Goal: Information Seeking & Learning: Learn about a topic

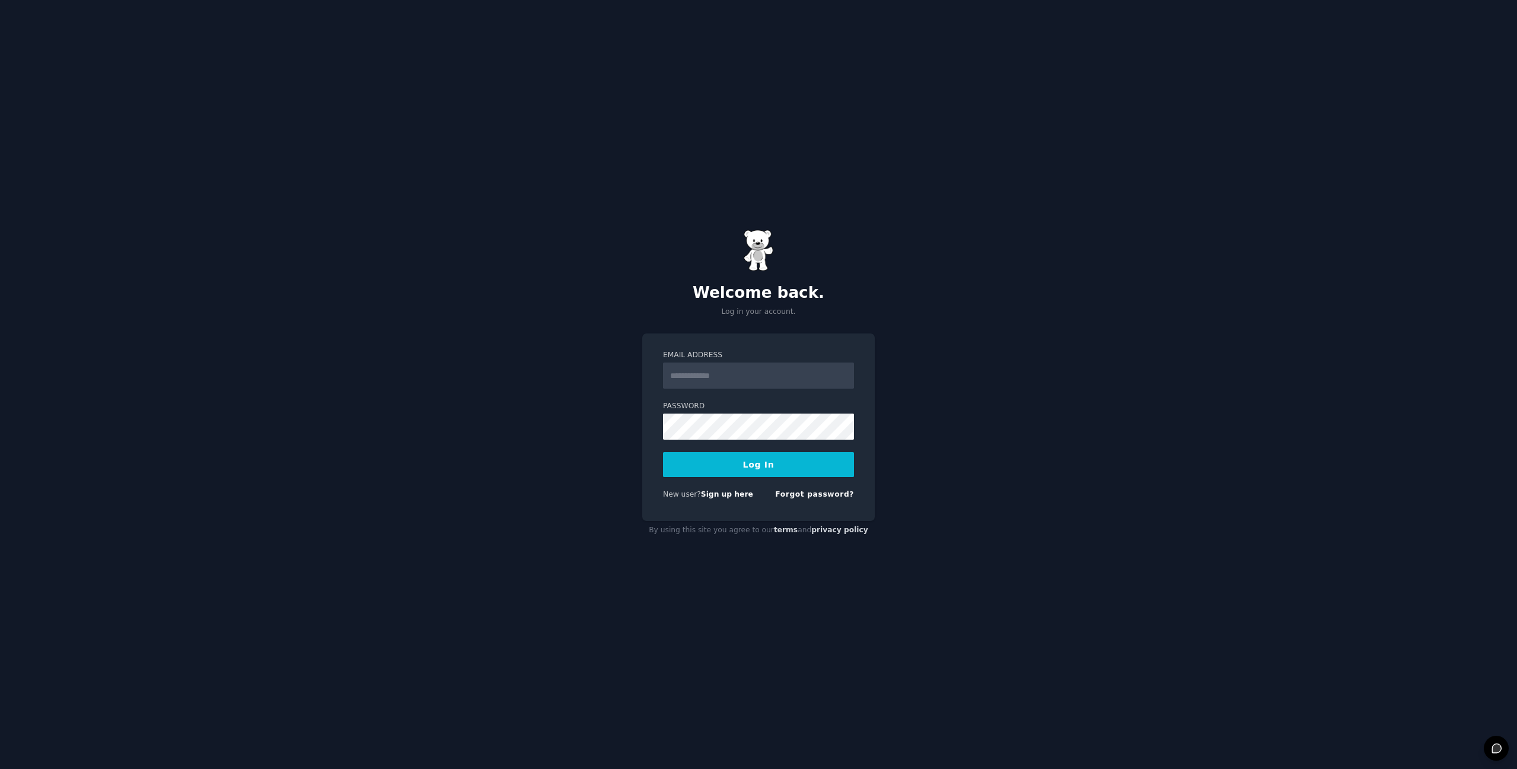
click at [741, 373] on input "Email Address" at bounding box center [758, 375] width 191 height 26
type input "**********"
click at [663, 452] on button "Log In" at bounding box center [758, 464] width 191 height 25
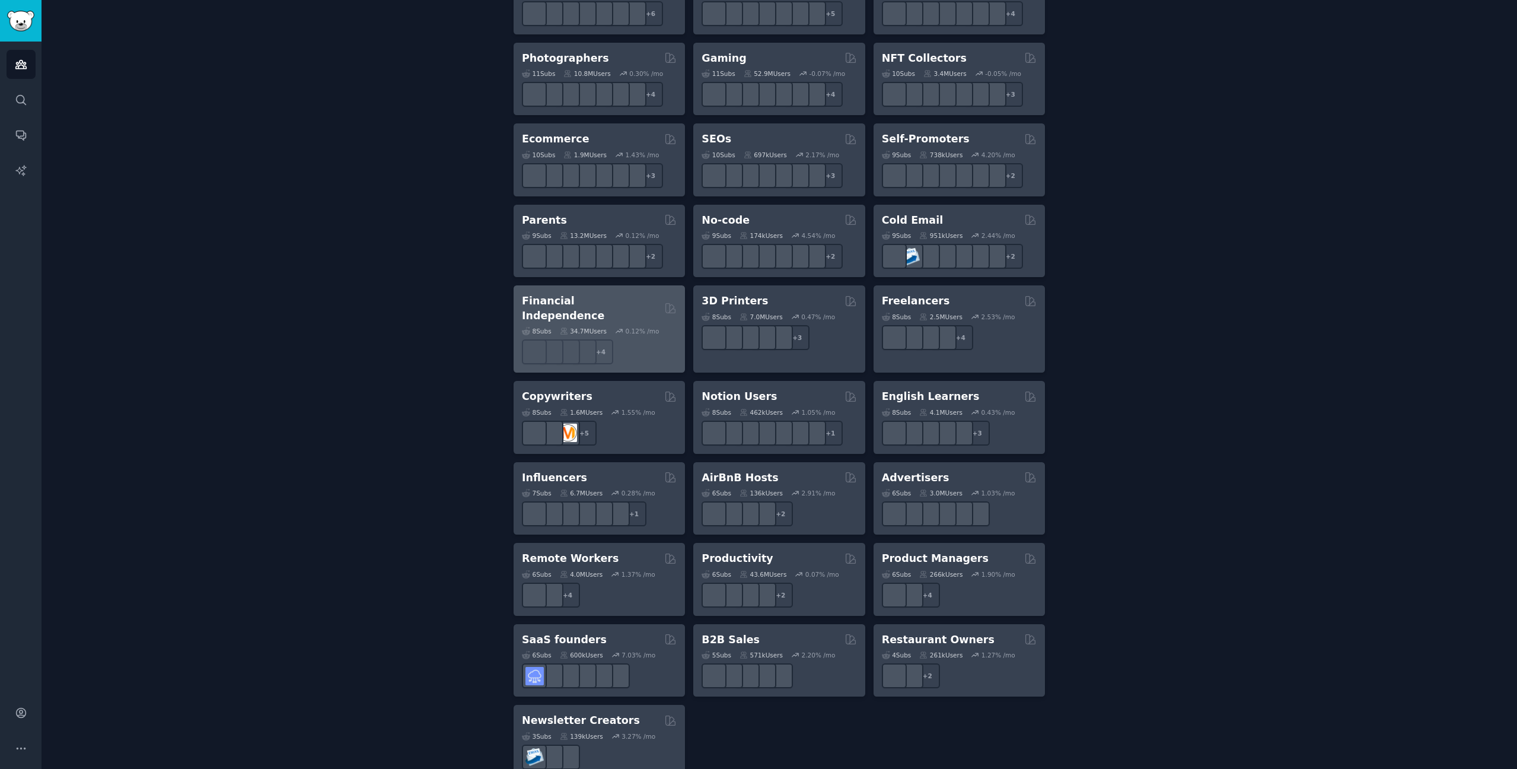
scroll to position [600, 0]
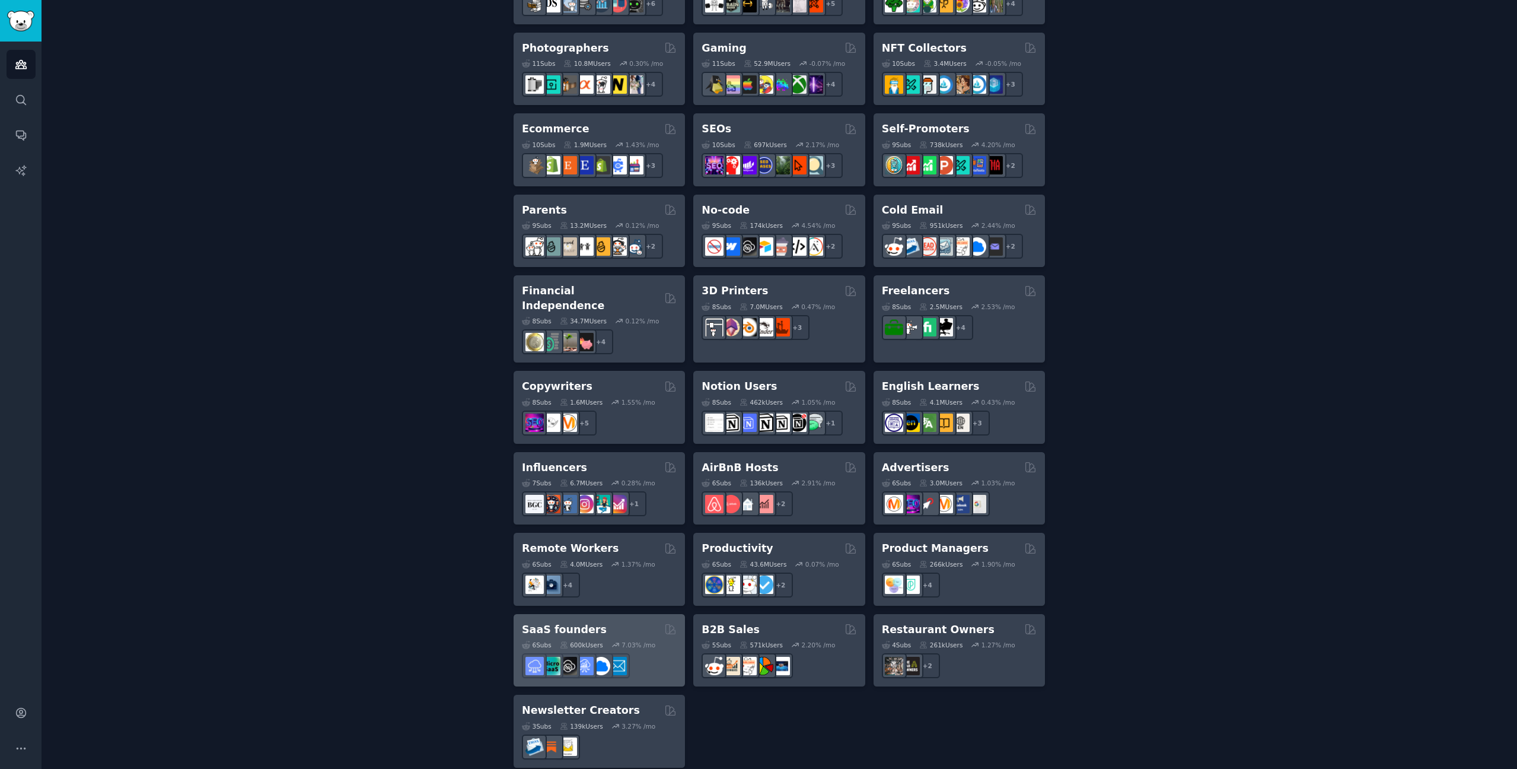
click at [626, 622] on div "SaaS founders" at bounding box center [599, 629] width 155 height 15
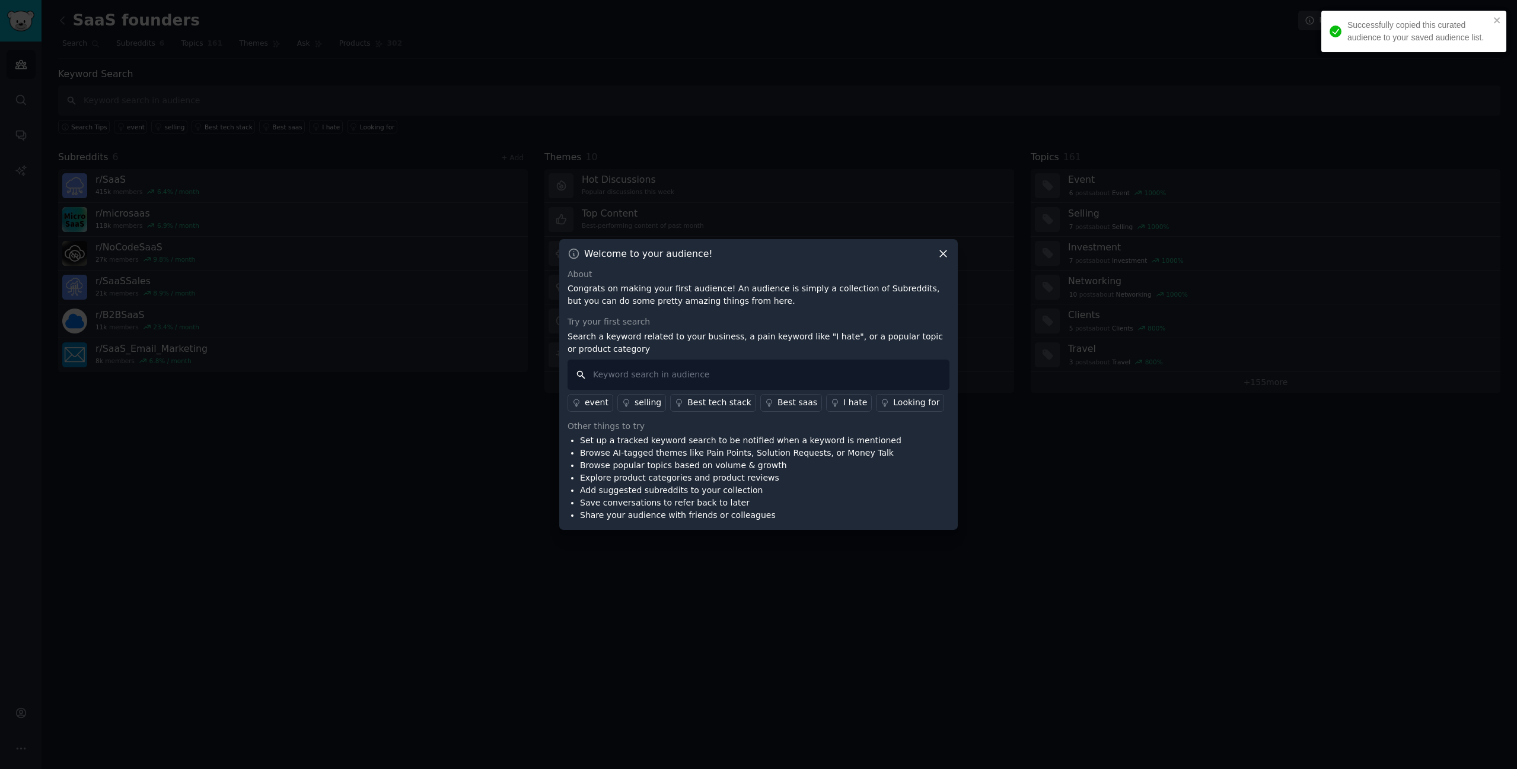
click at [759, 362] on input "text" at bounding box center [759, 374] width 382 height 30
click at [844, 402] on div "I hate" at bounding box center [856, 402] width 24 height 12
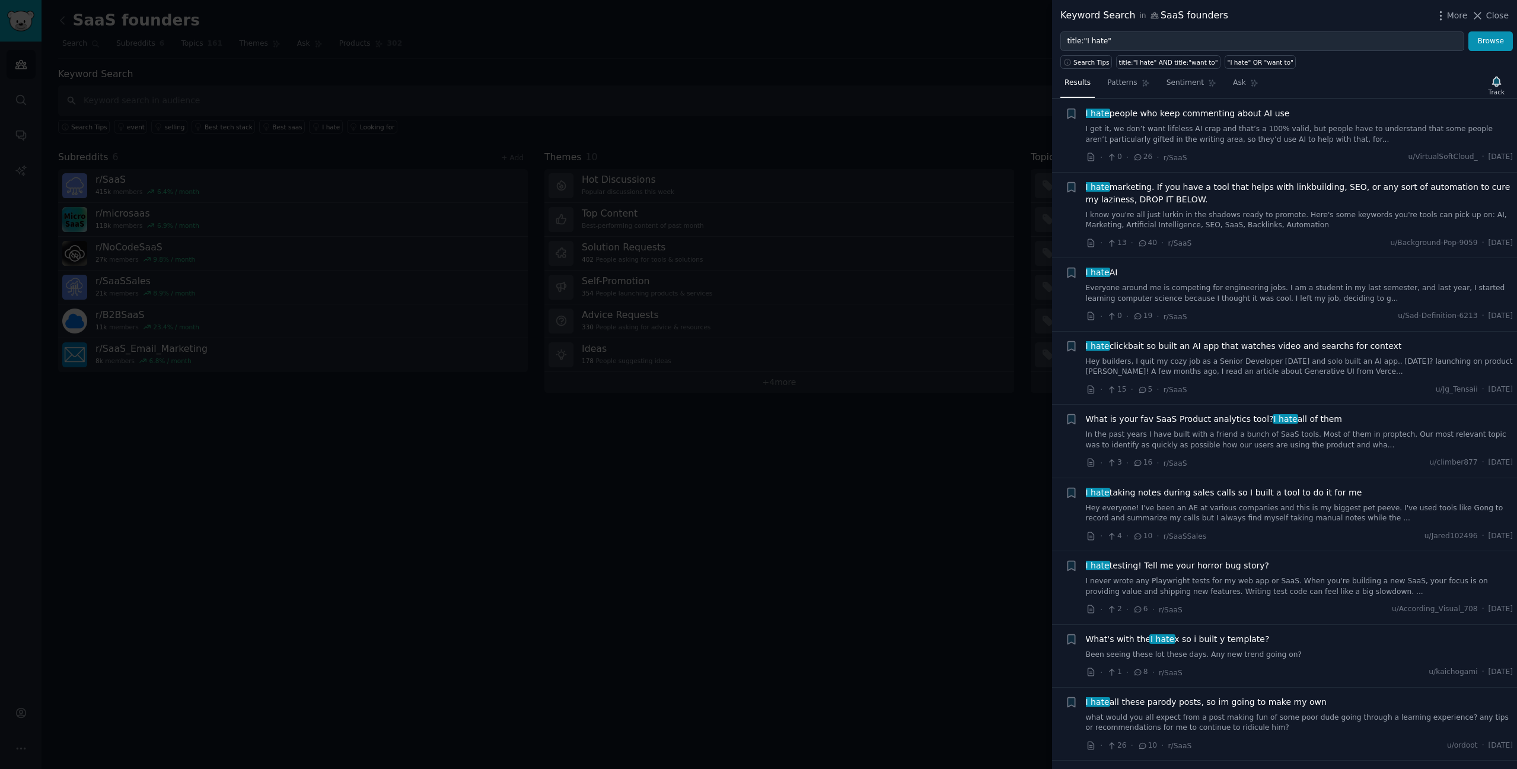
scroll to position [1305, 0]
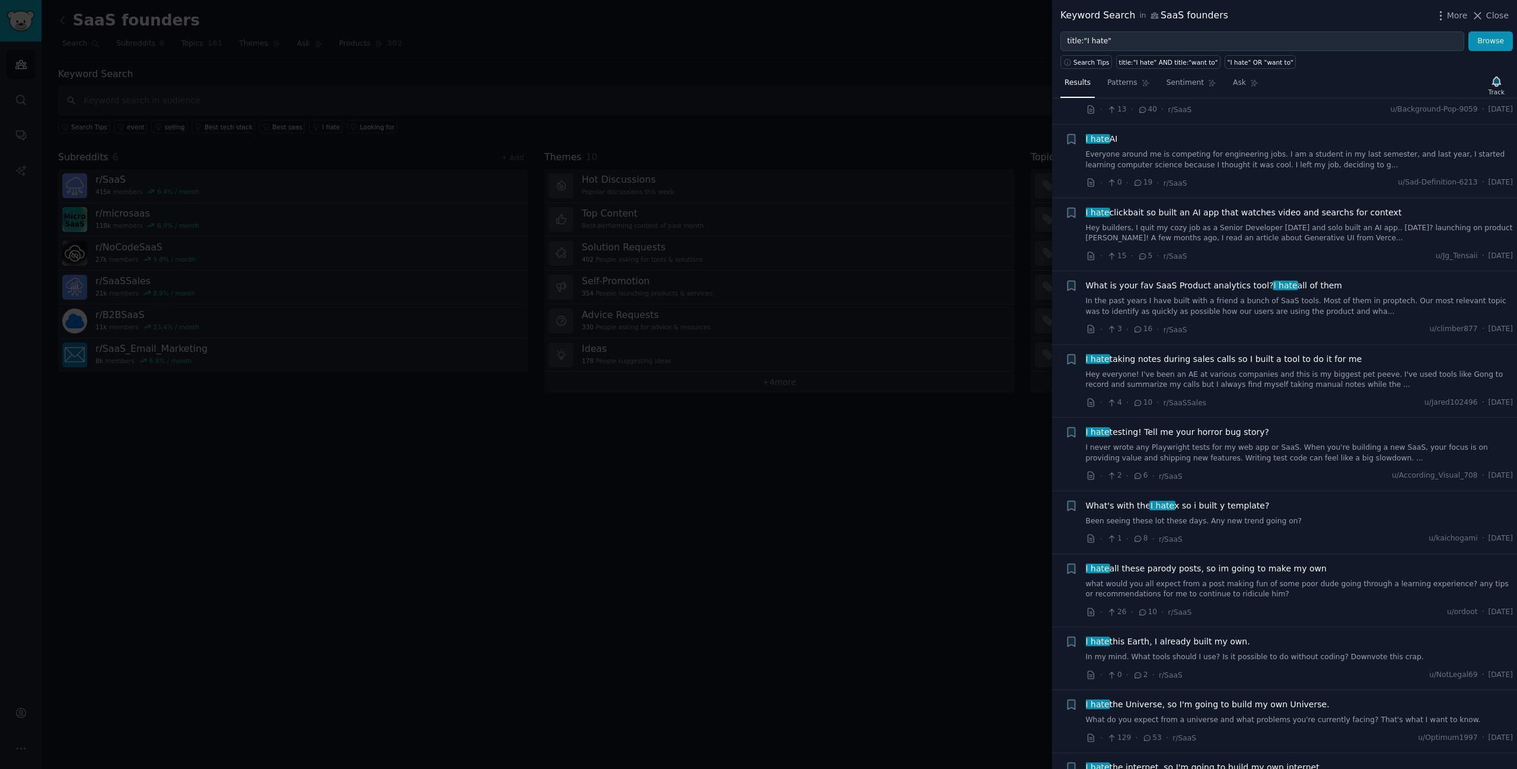
click at [1196, 499] on span "What's with the I hate x so i built y template?" at bounding box center [1178, 505] width 184 height 12
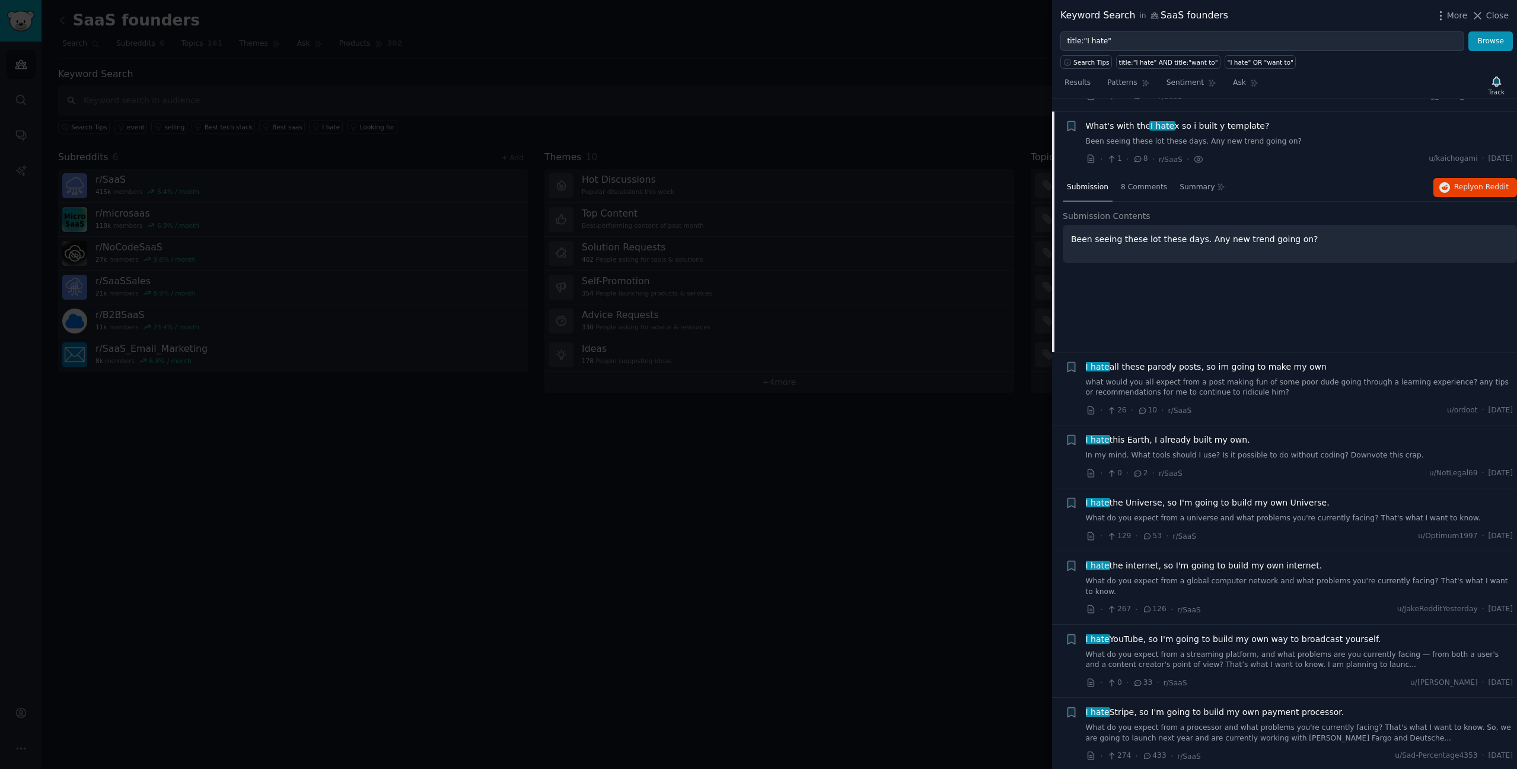
scroll to position [1685, 0]
click at [663, 500] on div at bounding box center [758, 384] width 1517 height 769
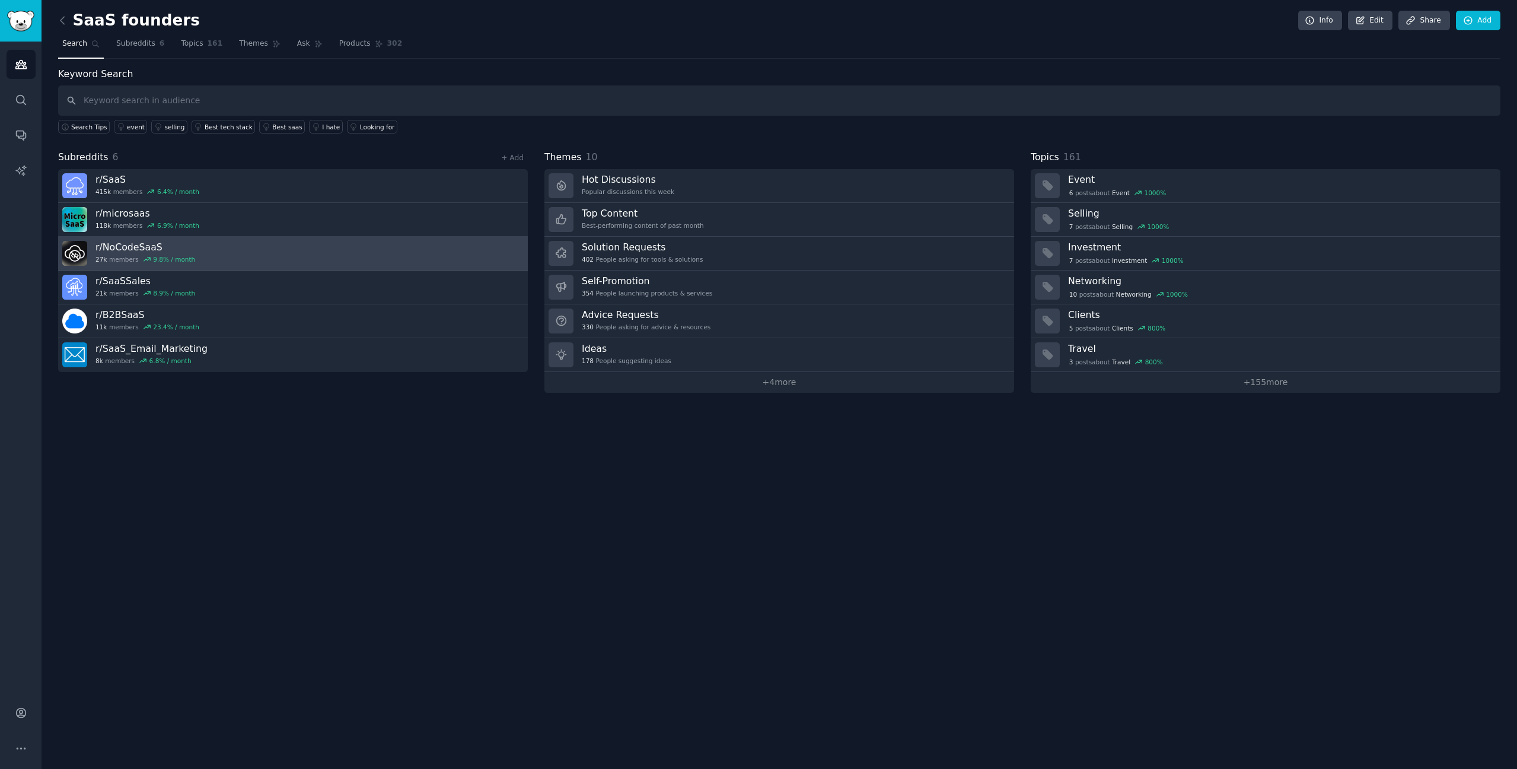
click at [190, 249] on link "r/ NoCodeSaaS 27k members 9.8 % / month" at bounding box center [293, 254] width 470 height 34
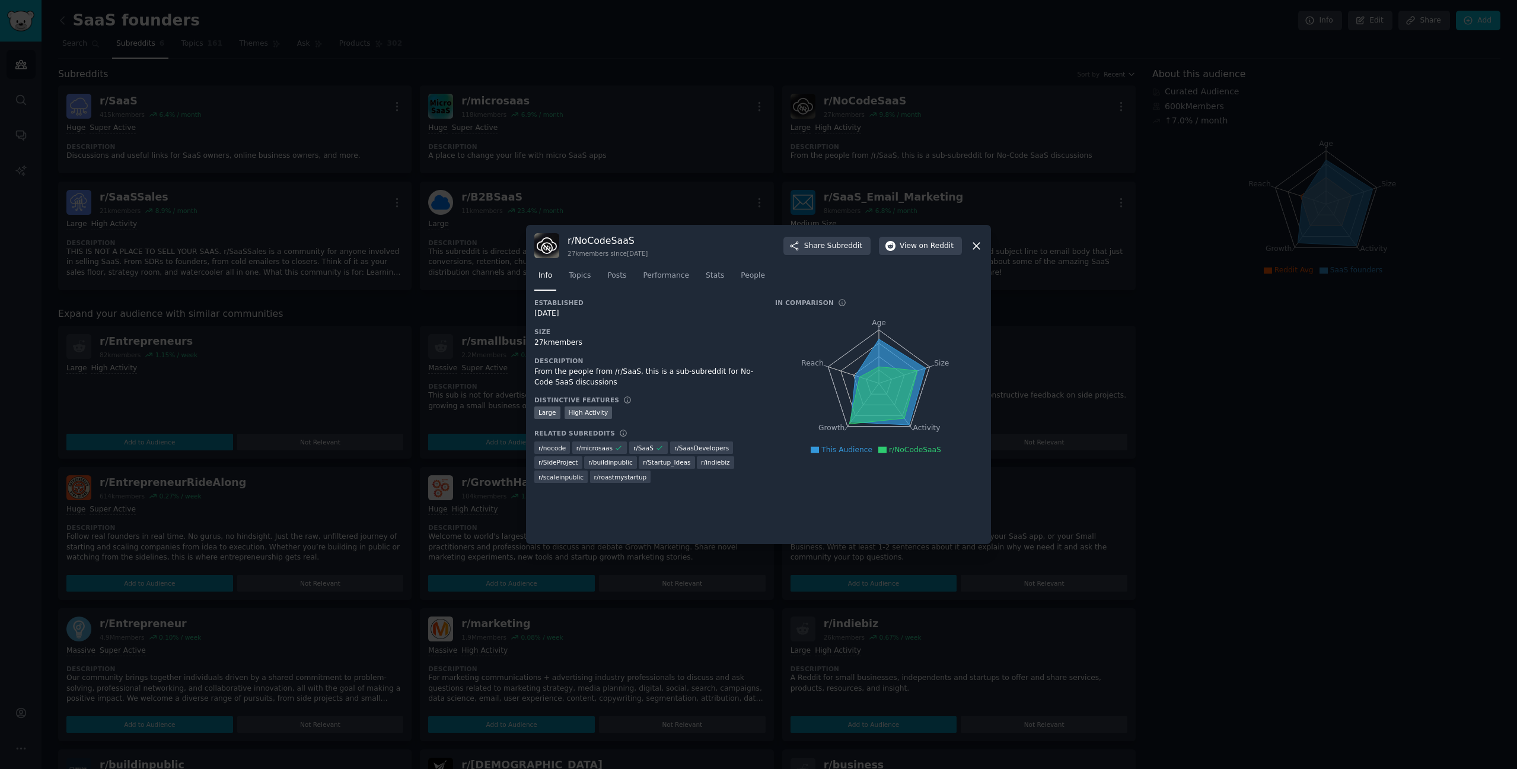
click at [976, 246] on icon at bounding box center [977, 246] width 12 height 12
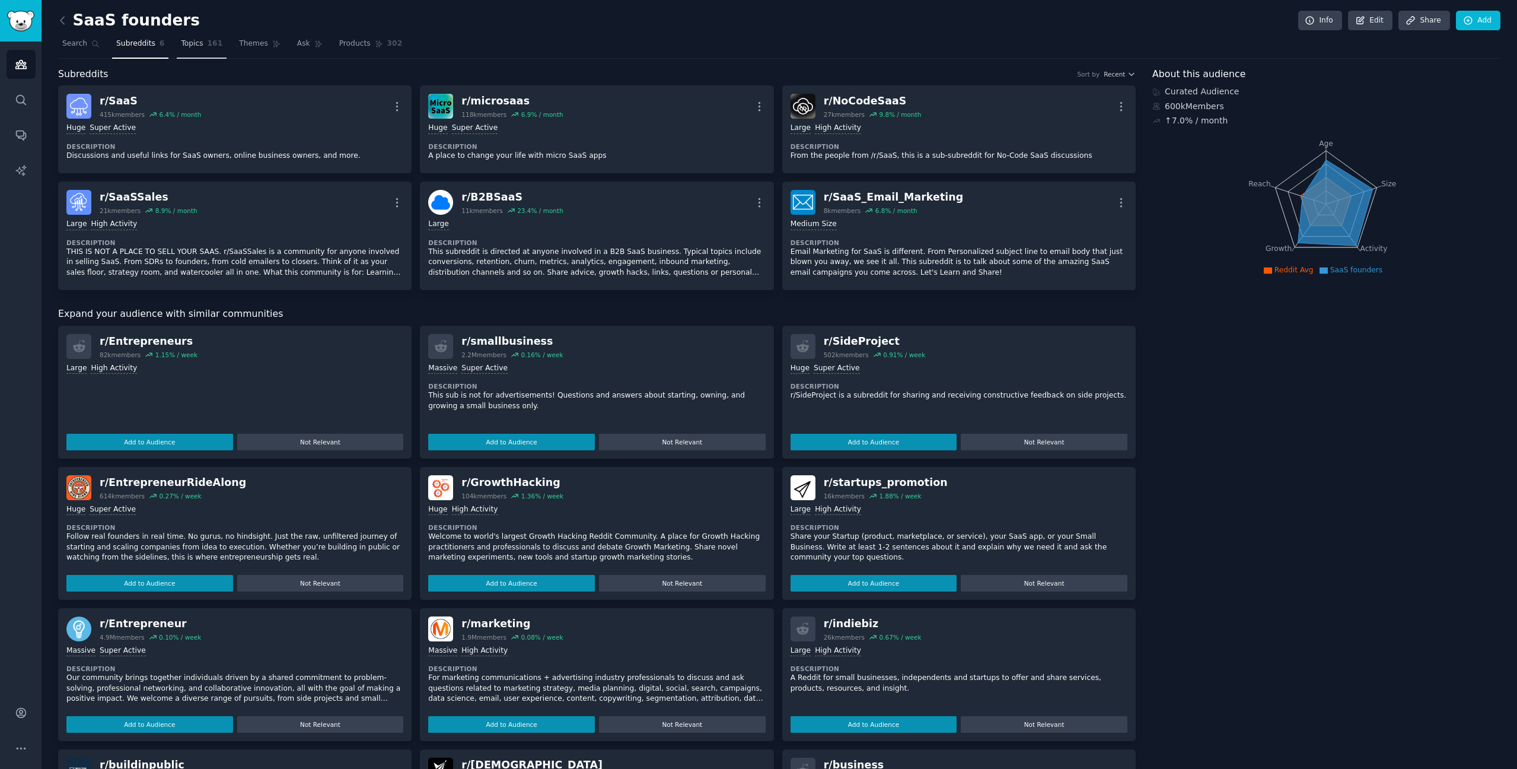
click at [189, 42] on span "Topics" at bounding box center [192, 44] width 22 height 11
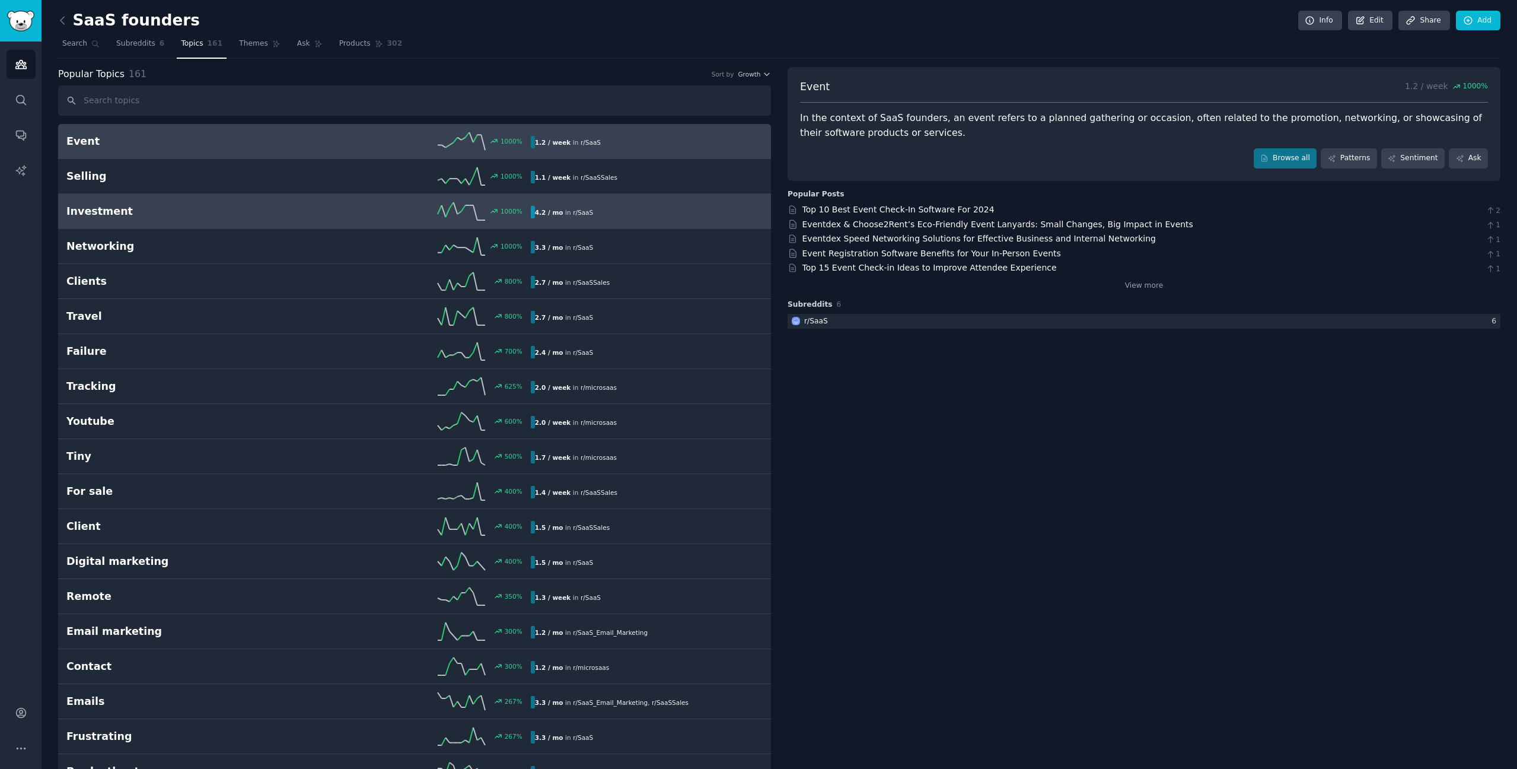
click at [227, 219] on div "Investment 1000 % 4.2 / mo in r/ SaaS" at bounding box center [414, 211] width 696 height 18
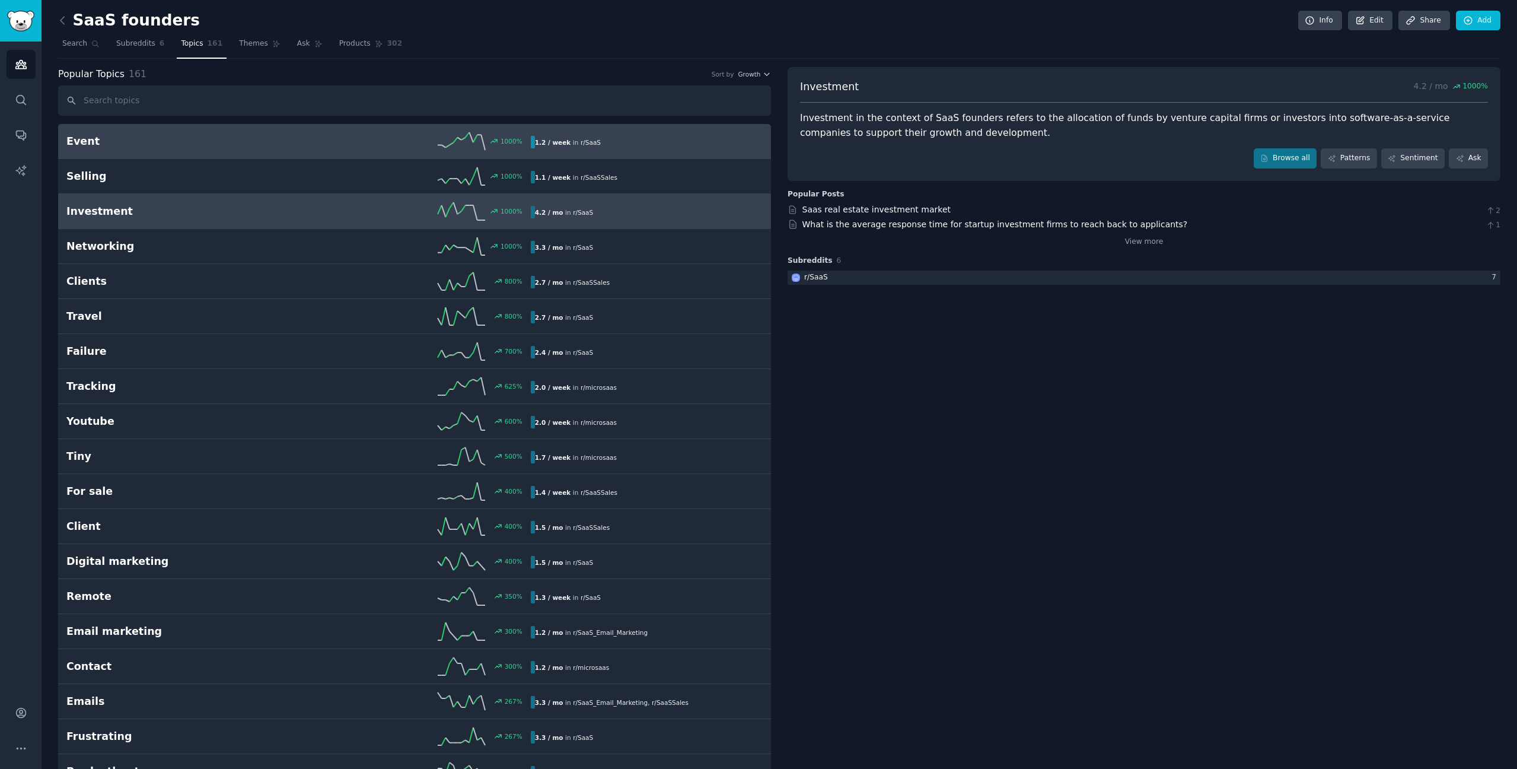
click at [266, 147] on h2 "Event" at bounding box center [182, 141] width 232 height 15
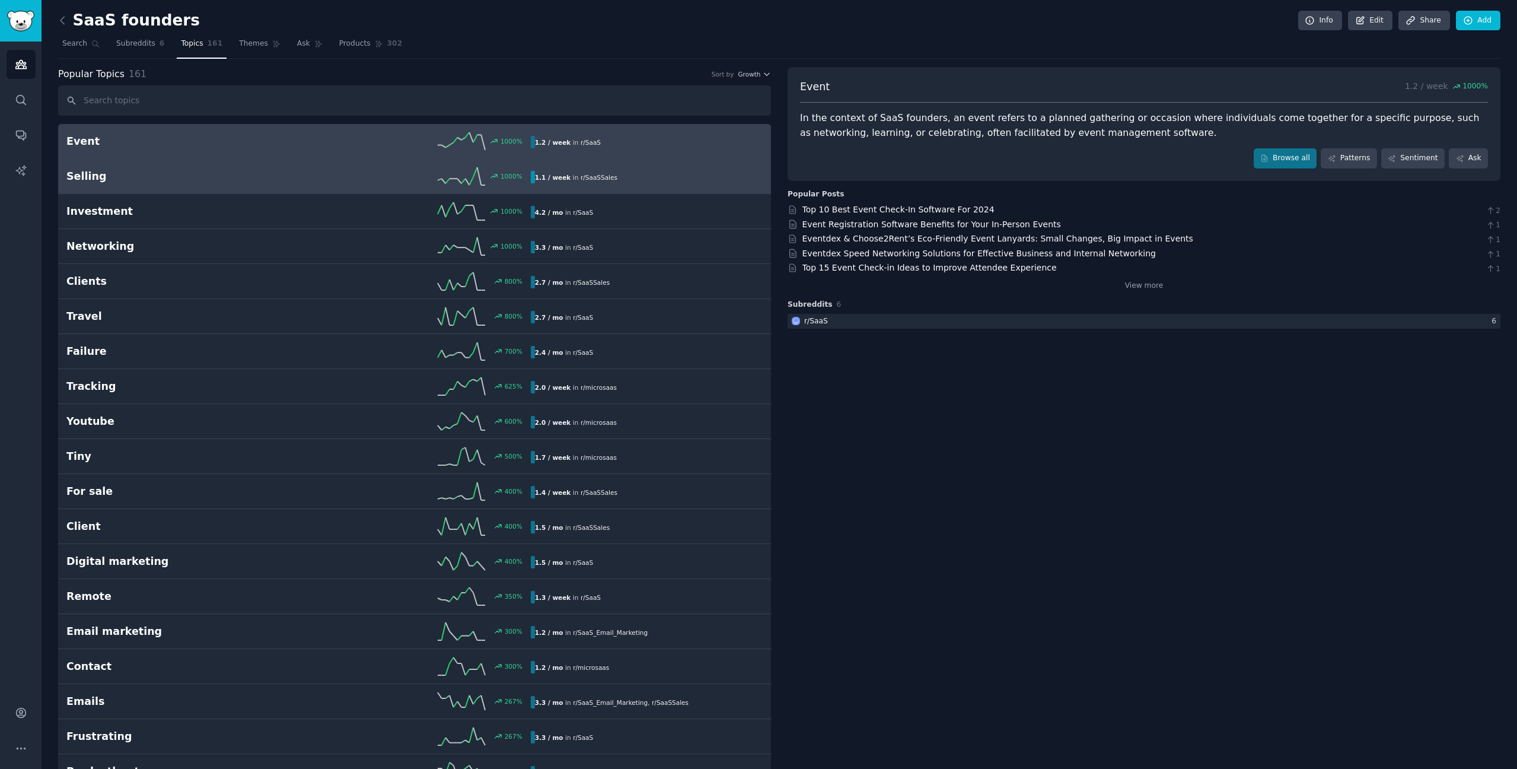
click at [285, 192] on link "Selling 1000 % 1.1 / week in r/ SaaSSales" at bounding box center [414, 176] width 713 height 35
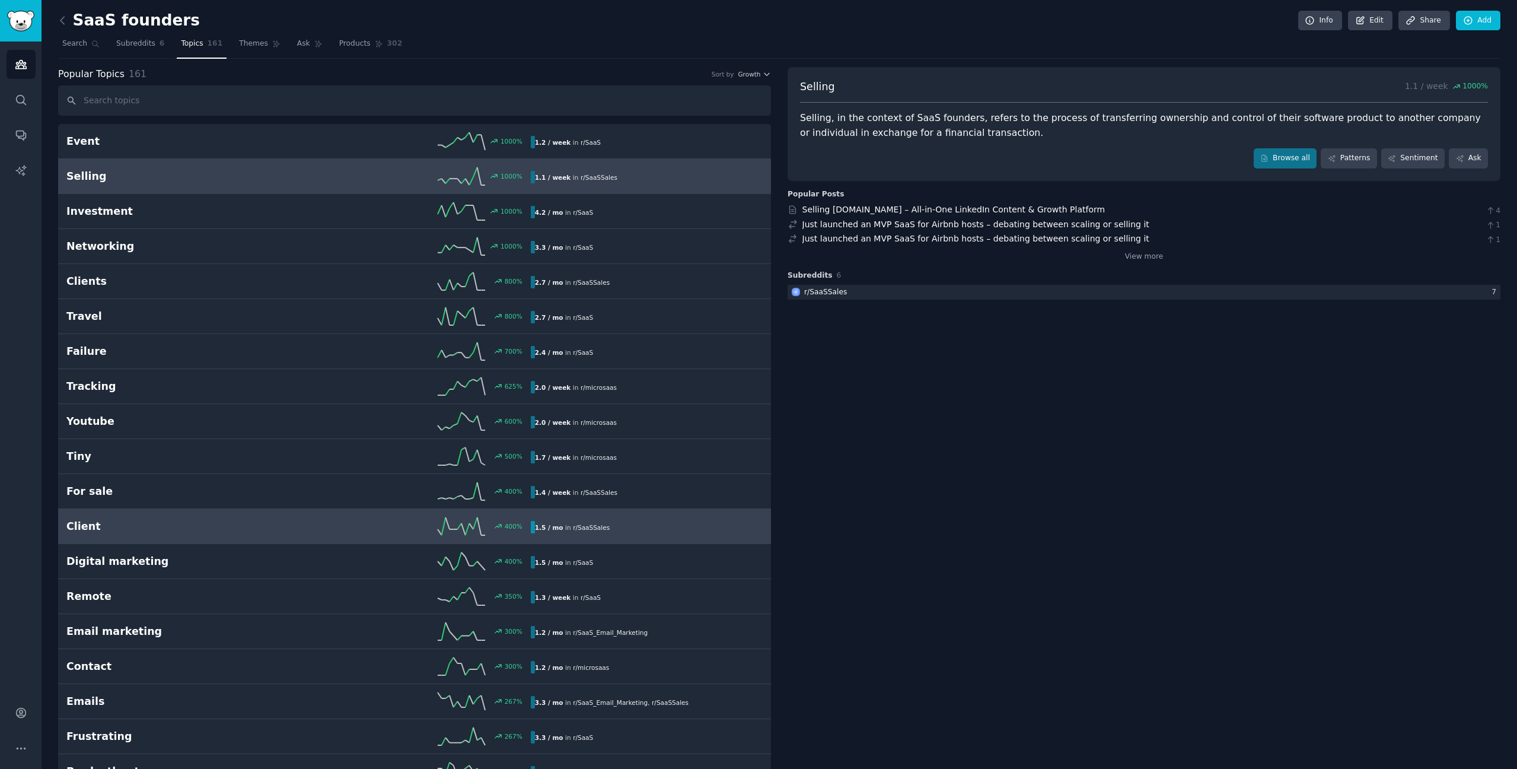
click at [359, 519] on div "400 %" at bounding box center [414, 526] width 232 height 18
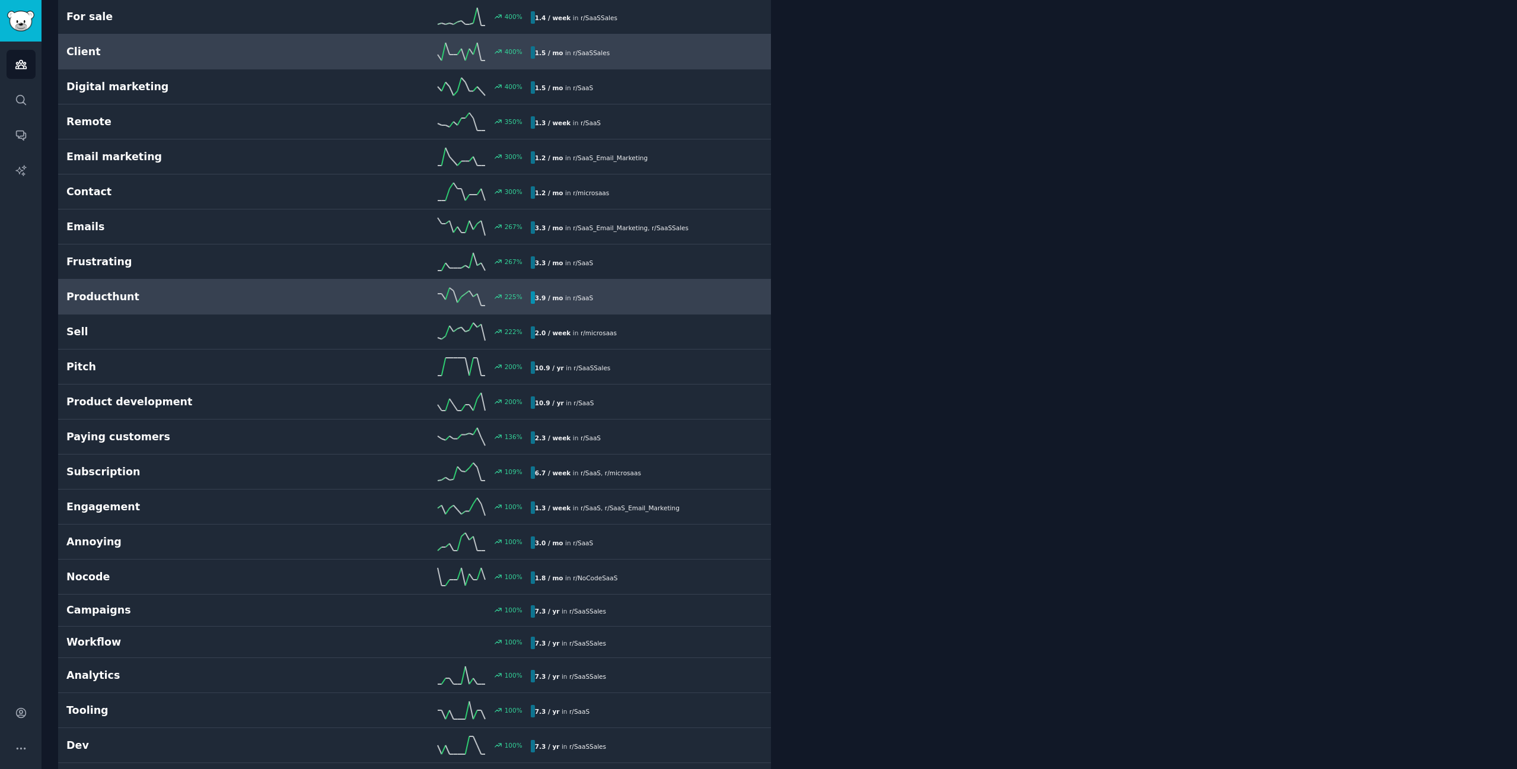
click at [157, 308] on link "Producthunt 225 % 3.9 / mo in r/ SaaS" at bounding box center [414, 296] width 713 height 35
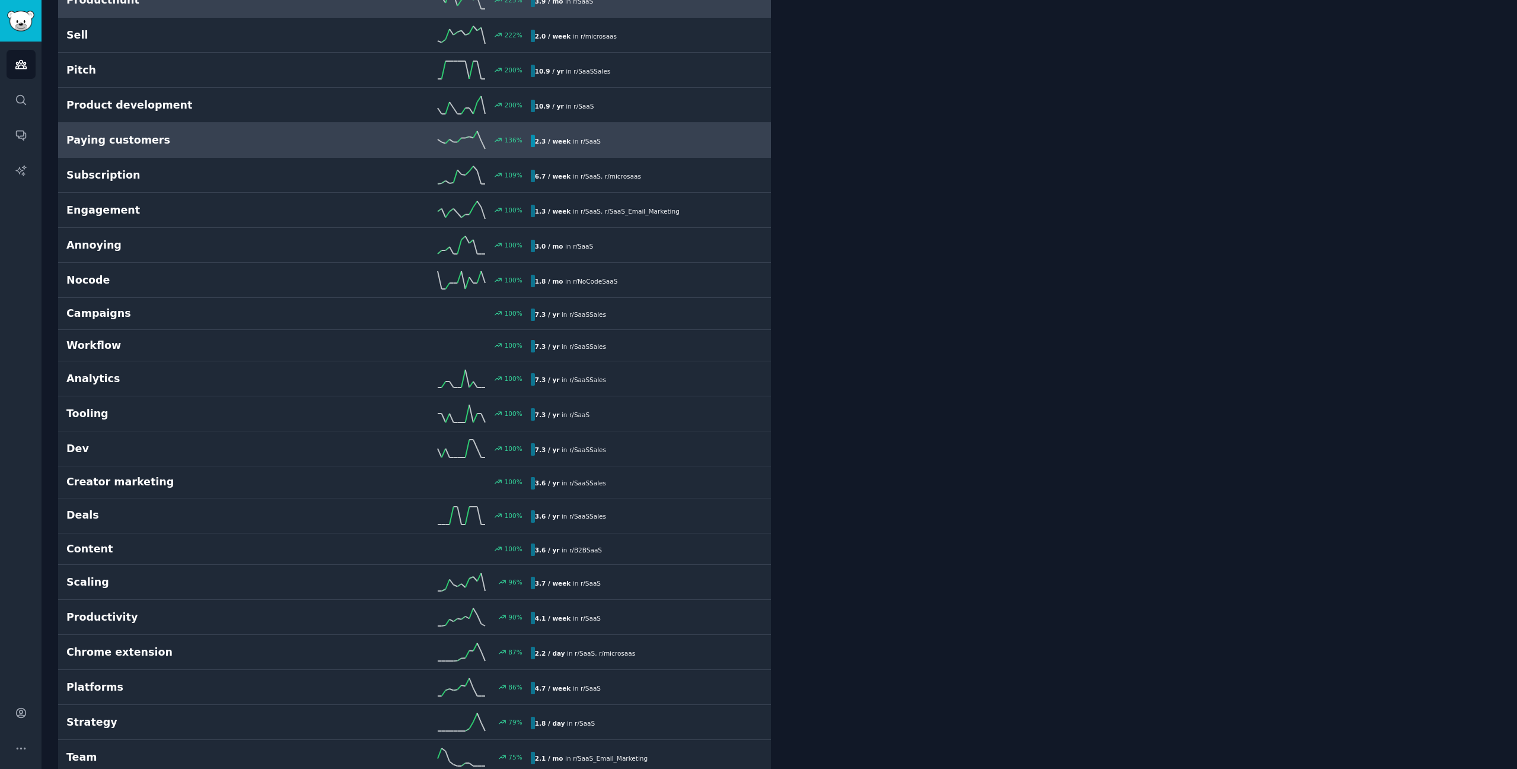
click at [190, 152] on link "Paying customers 136 % 2.3 / week in r/ SaaS" at bounding box center [414, 140] width 713 height 35
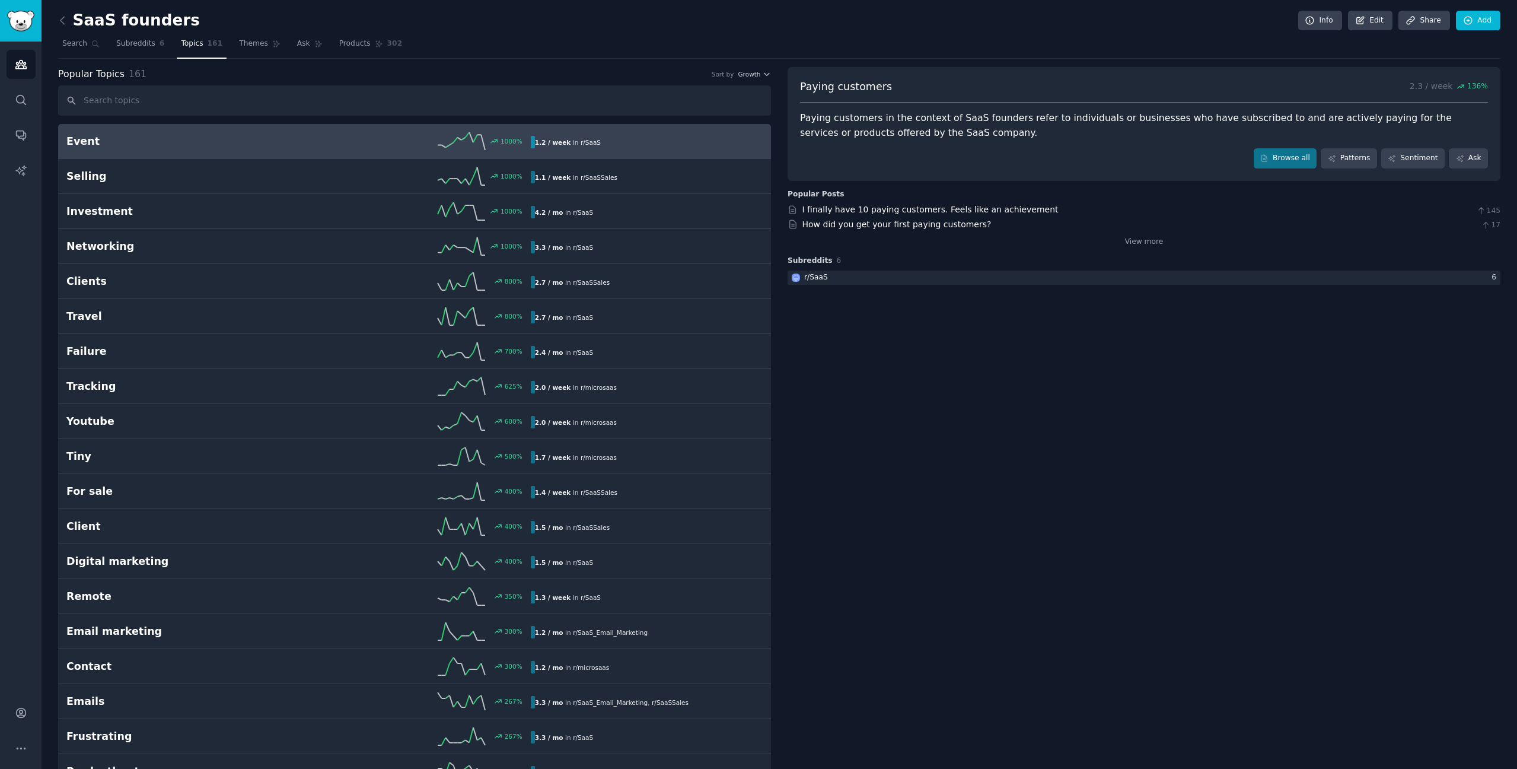
click at [303, 148] on div "1000 %" at bounding box center [414, 141] width 232 height 18
